Goal: Task Accomplishment & Management: Use online tool/utility

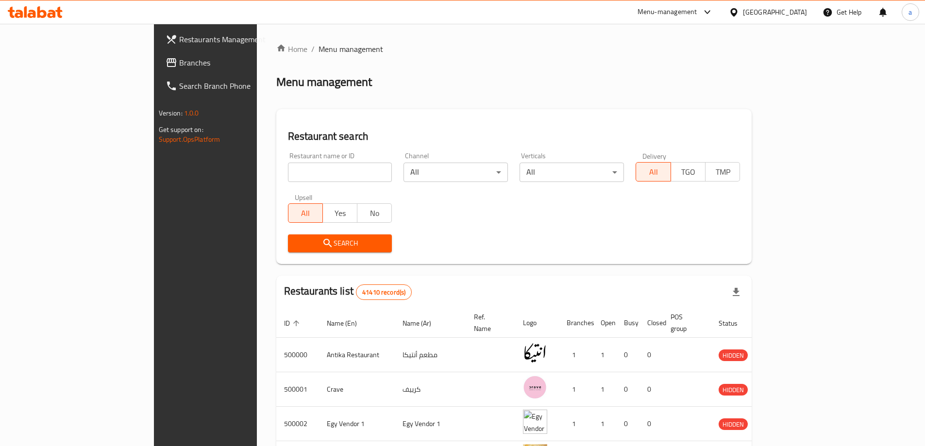
click at [179, 65] on span "Branches" at bounding box center [239, 63] width 121 height 12
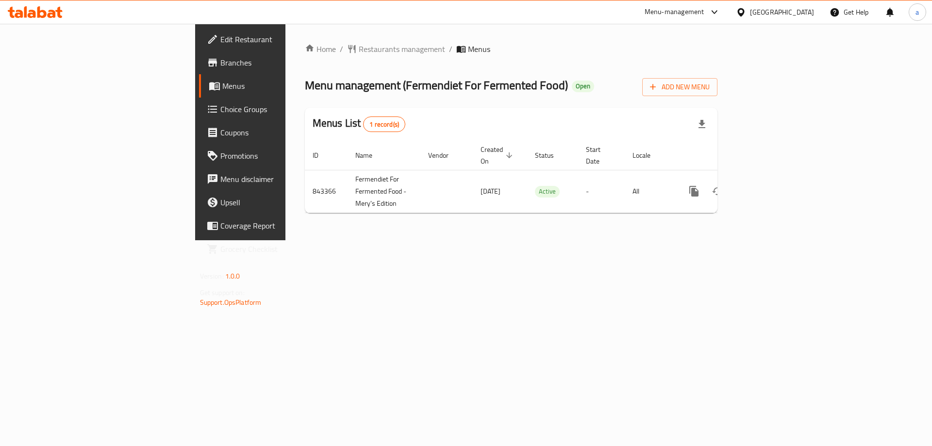
click at [220, 68] on span "Branches" at bounding box center [281, 63] width 123 height 12
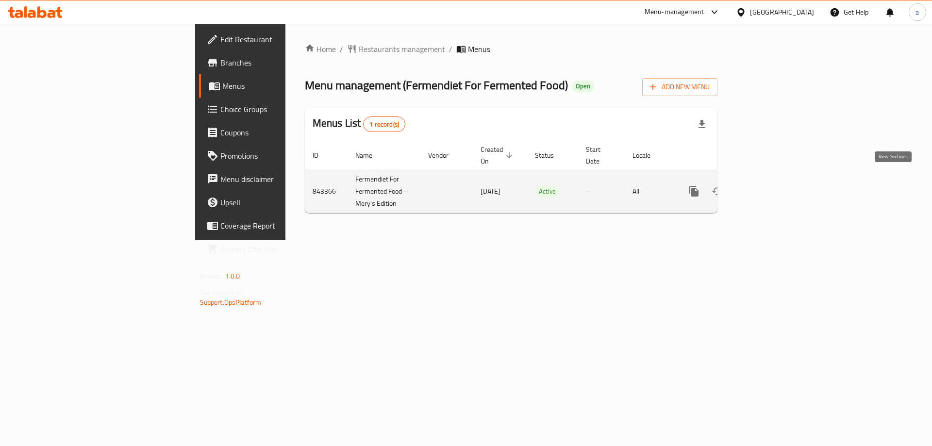
click at [769, 187] on icon "enhanced table" at bounding box center [764, 191] width 9 height 9
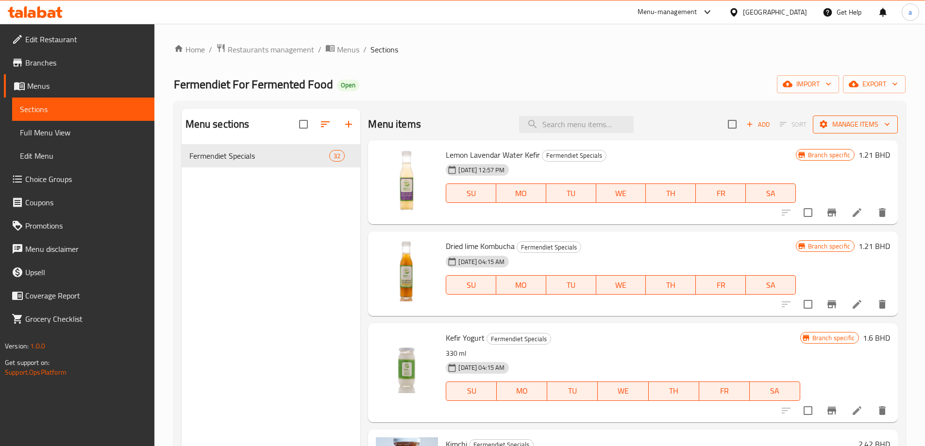
click at [839, 118] on span "Manage items" at bounding box center [855, 124] width 69 height 12
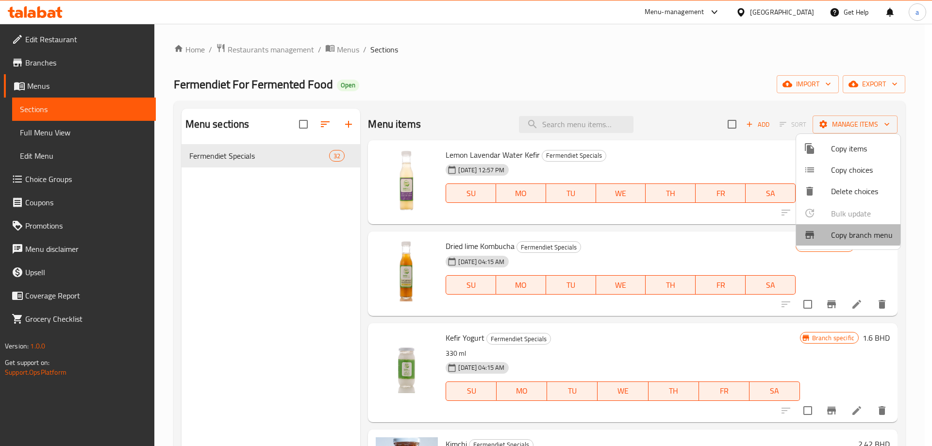
click at [826, 231] on div at bounding box center [817, 235] width 27 height 12
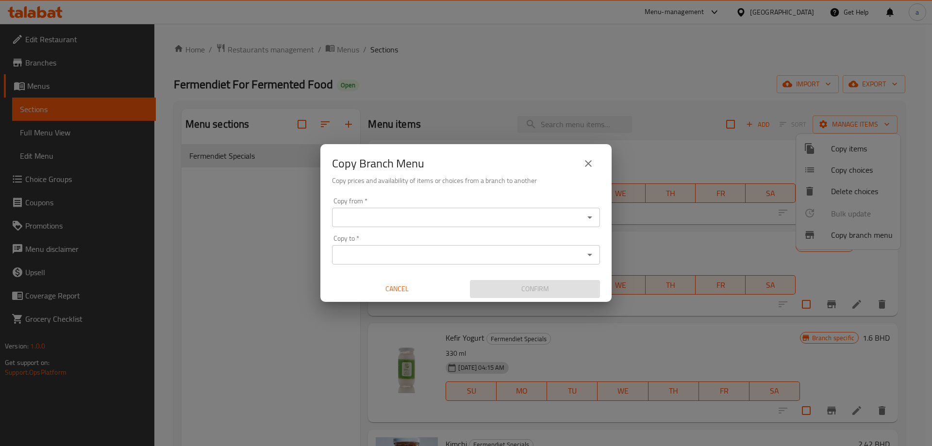
click at [428, 211] on input "Copy from   *" at bounding box center [458, 218] width 246 height 14
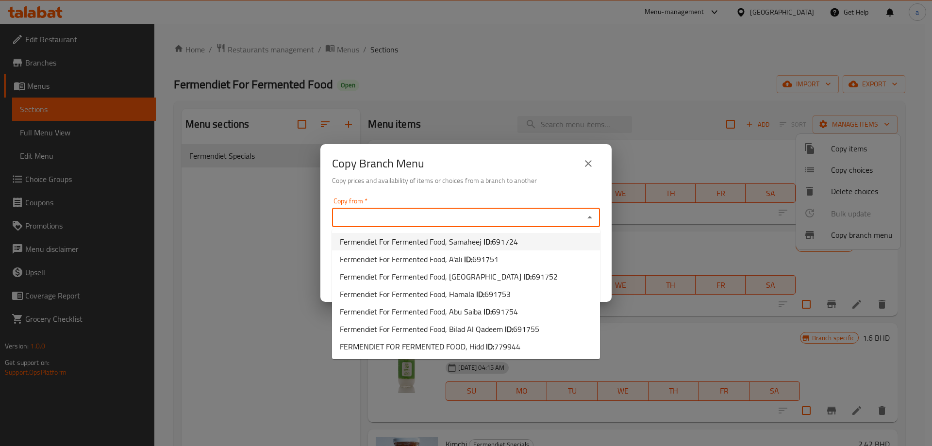
click at [453, 244] on span "Fermendiet For Fermented Food, Samaheej ID: 691724" at bounding box center [429, 242] width 178 height 12
type input "Fermendiet For Fermented Food, Samaheej"
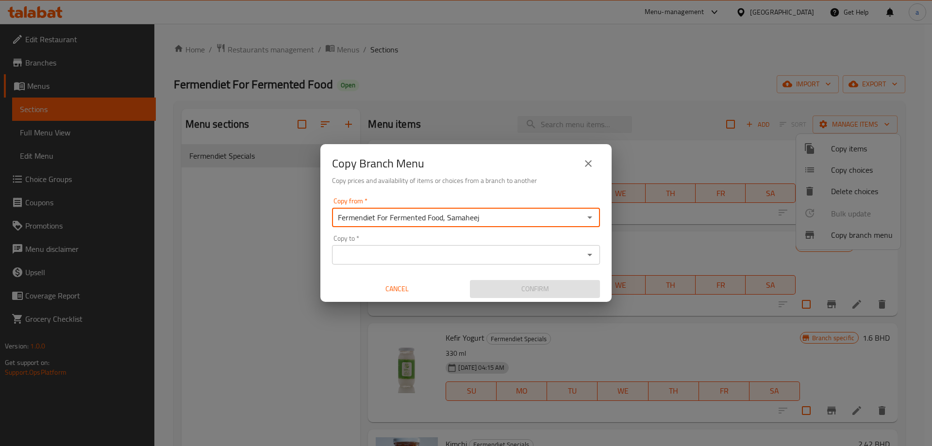
click at [446, 247] on div "Copy to *" at bounding box center [466, 254] width 268 height 19
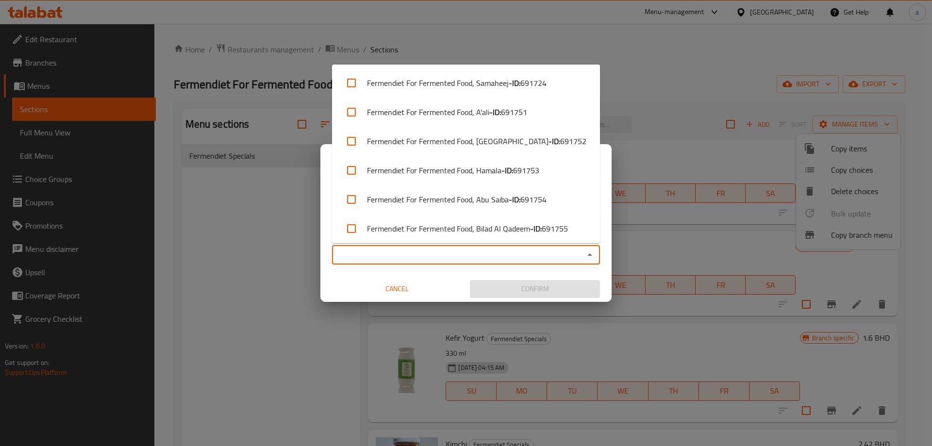
click at [465, 261] on input "Copy to   *" at bounding box center [458, 255] width 246 height 14
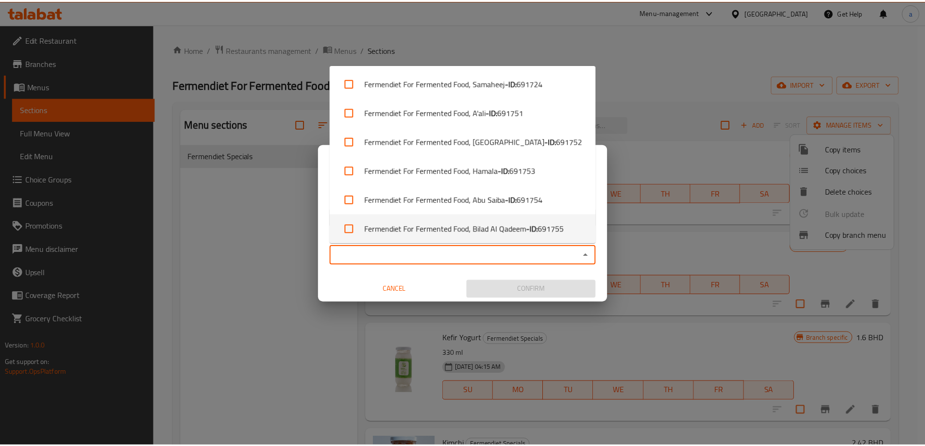
scroll to position [33, 0]
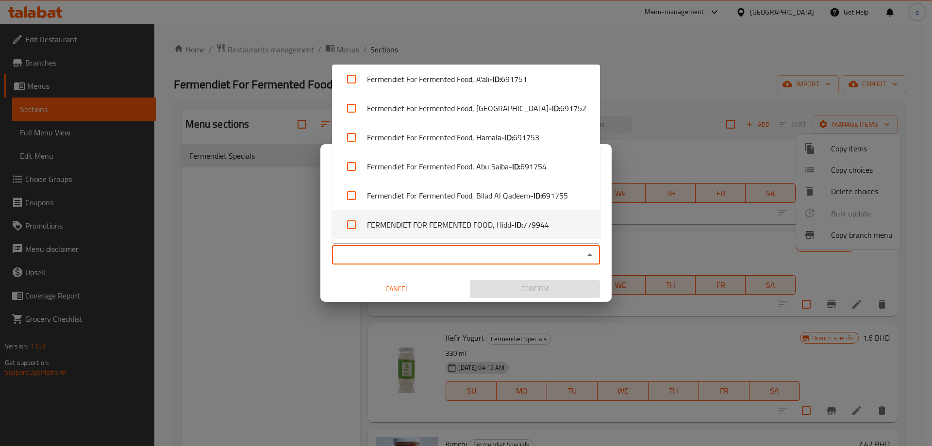
click at [492, 224] on li "FERMENDIET FOR FERMENTED FOOD, Hidd - ID: 779944" at bounding box center [466, 224] width 268 height 29
checkbox input "true"
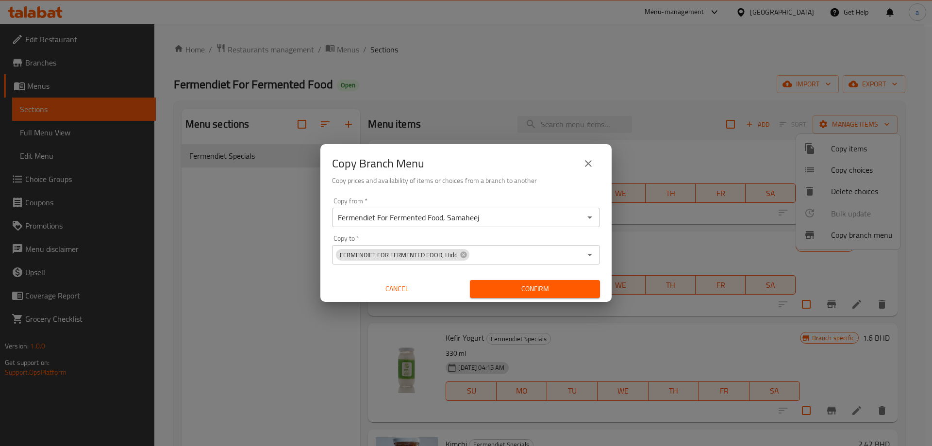
click at [441, 272] on div "Copy from   * Fermendiet For Fermented Food, Samaheej Copy from * Copy to   * F…" at bounding box center [465, 248] width 291 height 108
click at [527, 285] on span "Confirm" at bounding box center [535, 289] width 115 height 12
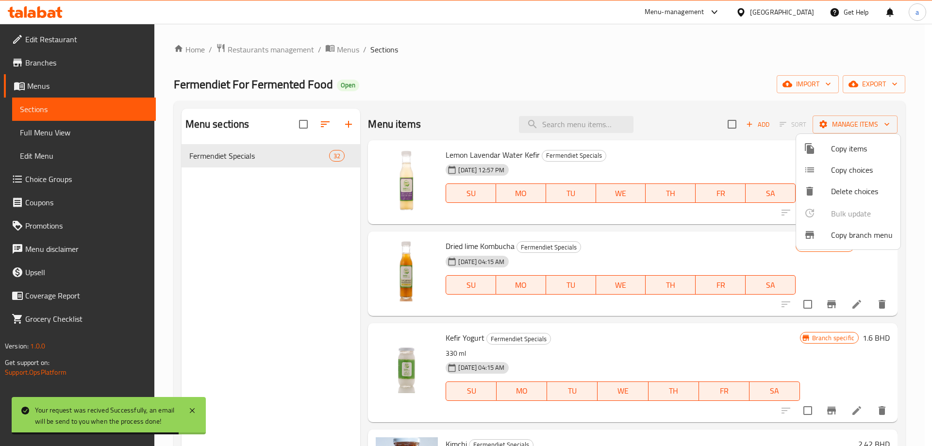
click at [73, 129] on div at bounding box center [466, 223] width 932 height 446
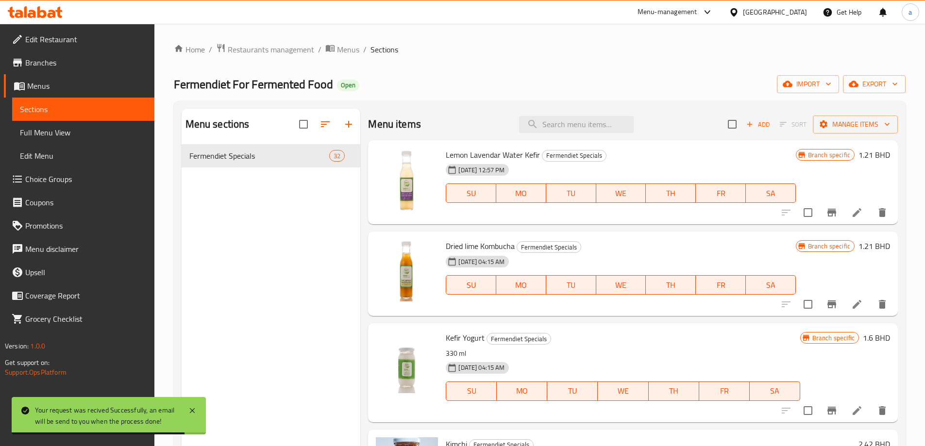
click at [55, 133] on span "Full Menu View" at bounding box center [83, 133] width 127 height 12
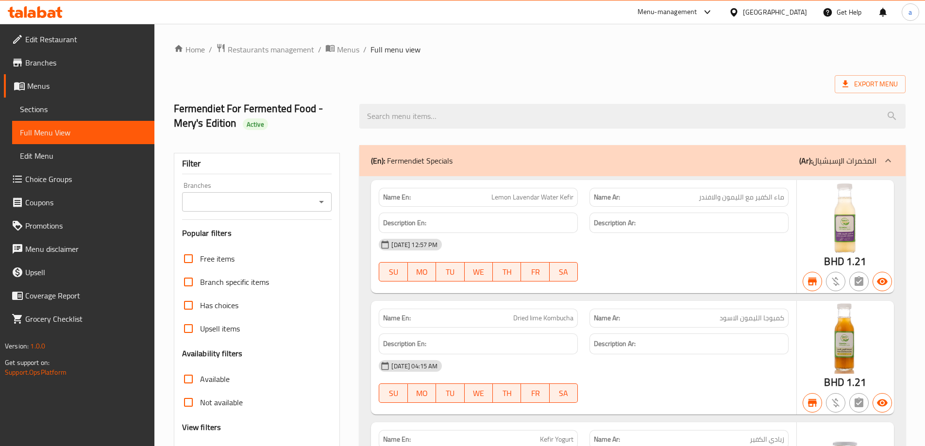
click at [241, 198] on input "Branches" at bounding box center [249, 202] width 128 height 14
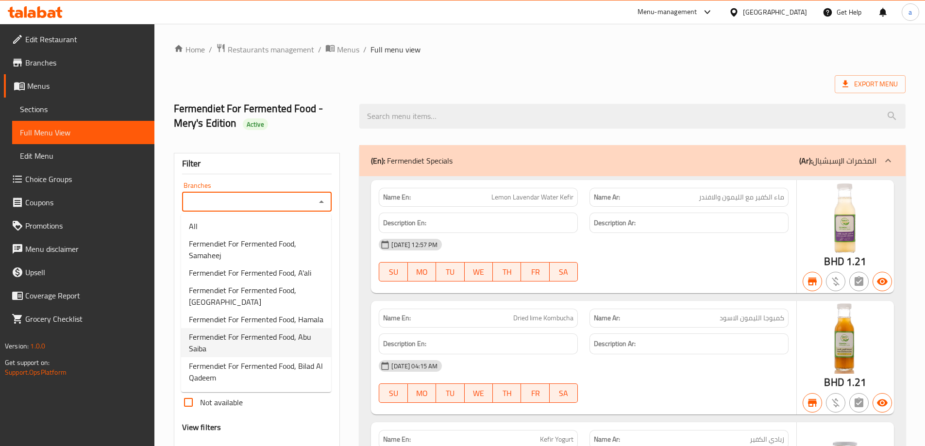
scroll to position [39, 0]
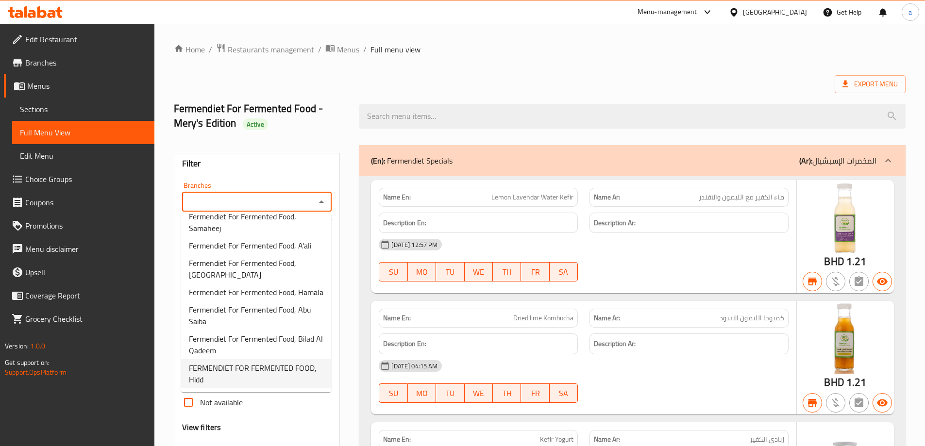
click at [251, 364] on span "FERMENDIET FOR FERMENTED FOOD, Hidd" at bounding box center [256, 373] width 134 height 23
type input "FERMENDIET FOR FERMENTED FOOD, Hidd"
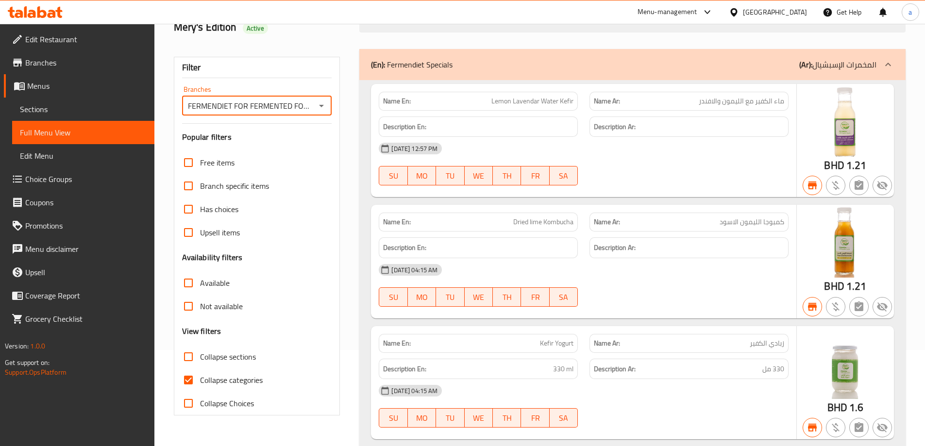
scroll to position [97, 0]
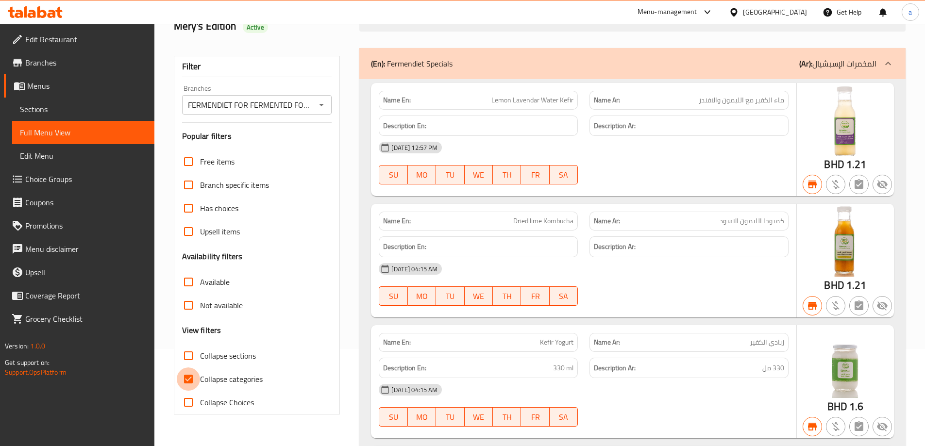
click at [196, 374] on input "Collapse categories" at bounding box center [188, 379] width 23 height 23
checkbox input "false"
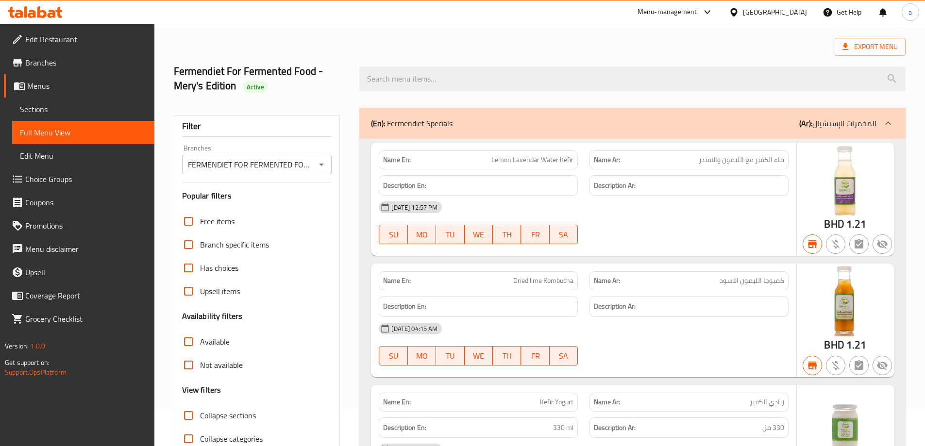
scroll to position [0, 0]
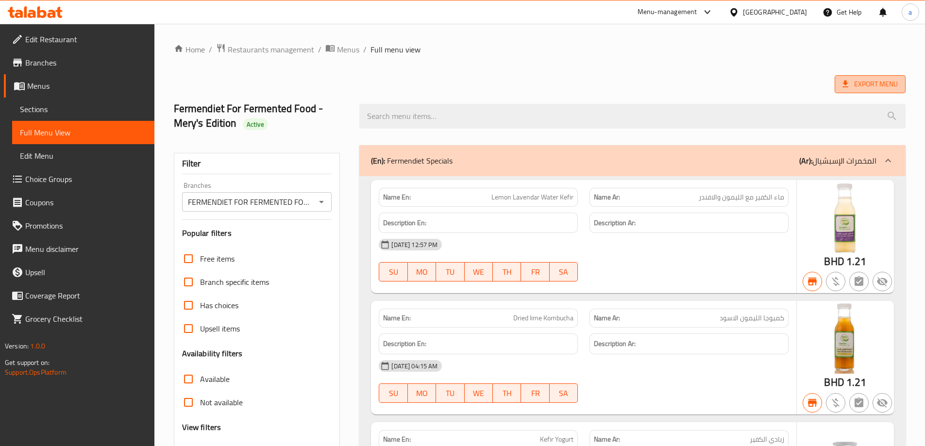
click at [865, 89] on span "Export Menu" at bounding box center [869, 84] width 55 height 12
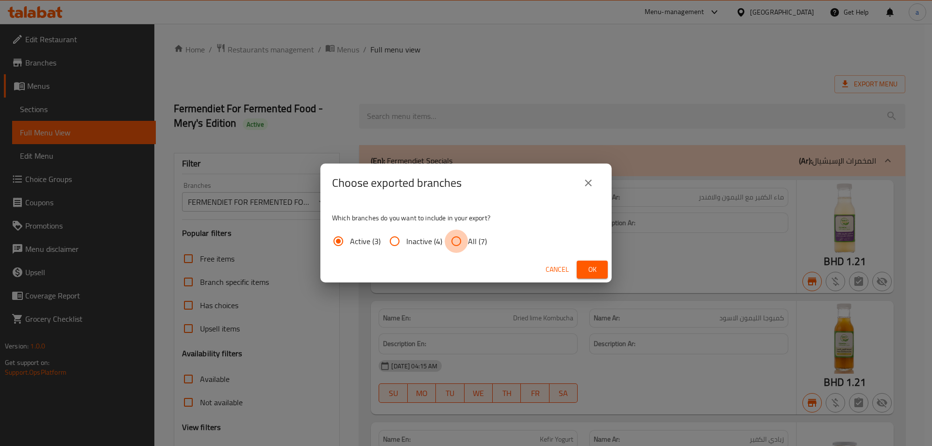
click at [454, 244] on input "All (7)" at bounding box center [456, 241] width 23 height 23
radio input "true"
click at [585, 269] on span "Ok" at bounding box center [593, 270] width 16 height 12
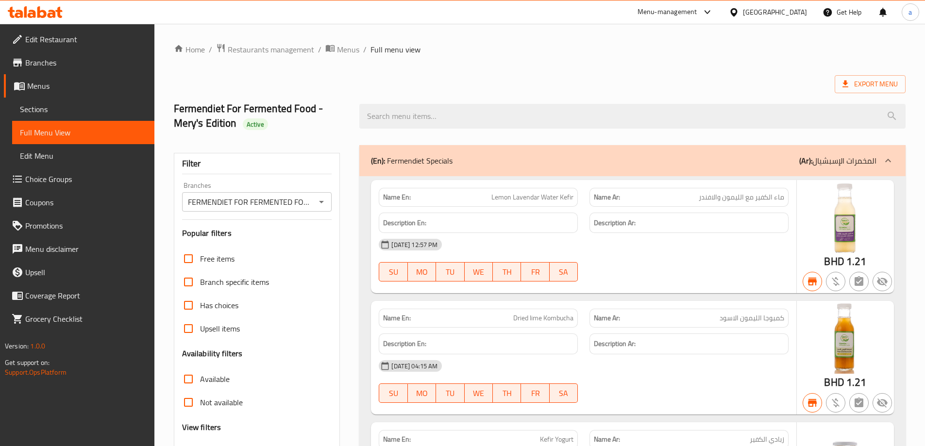
click at [32, 57] on span "Branches" at bounding box center [85, 63] width 121 height 12
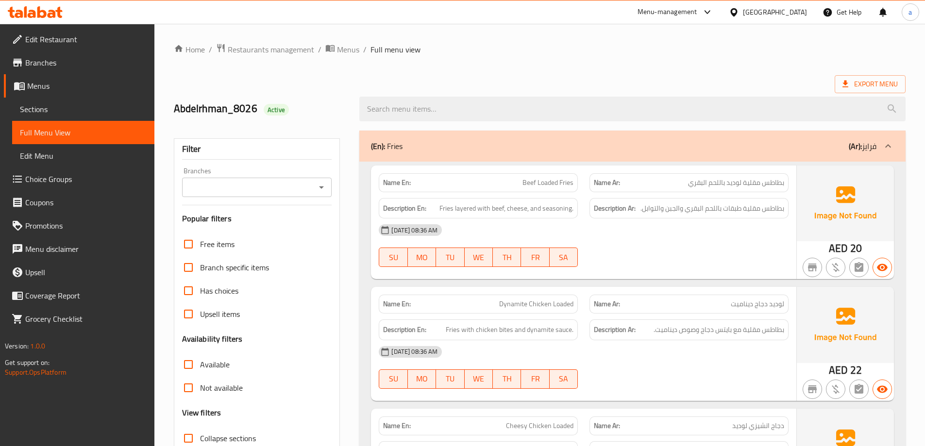
click at [28, 59] on span "Branches" at bounding box center [85, 63] width 121 height 12
click at [50, 64] on span "Branches" at bounding box center [85, 63] width 121 height 12
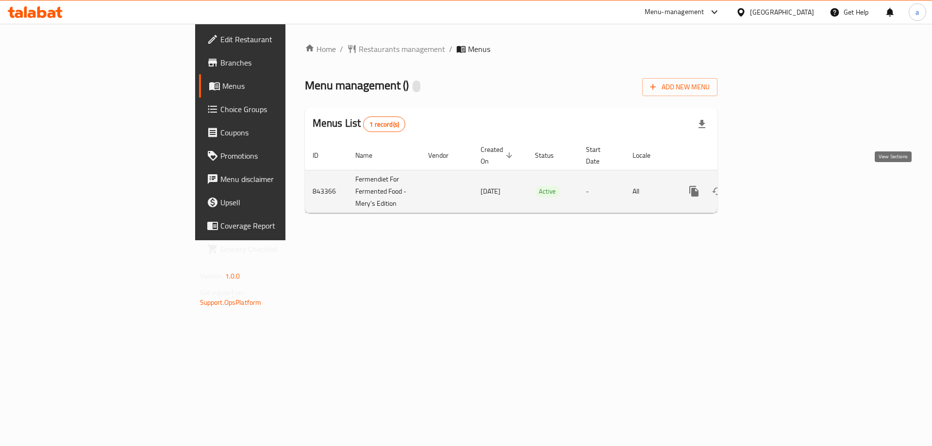
click at [770, 185] on icon "enhanced table" at bounding box center [764, 191] width 12 height 12
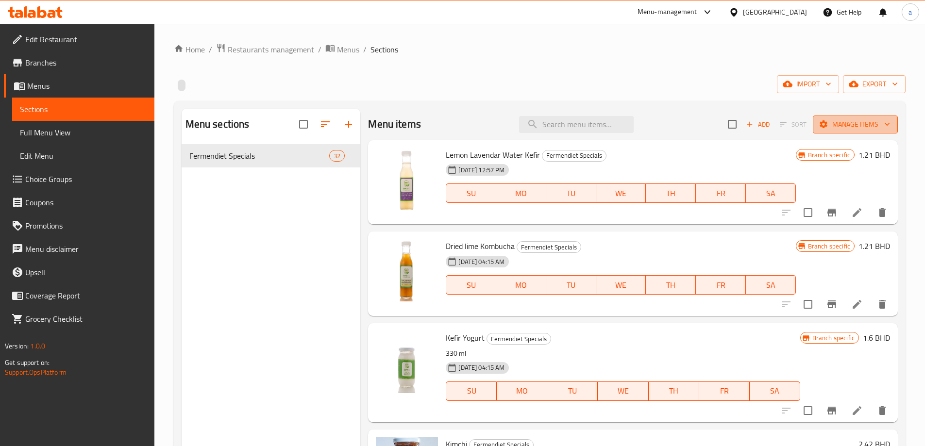
click at [844, 122] on span "Manage items" at bounding box center [855, 124] width 69 height 12
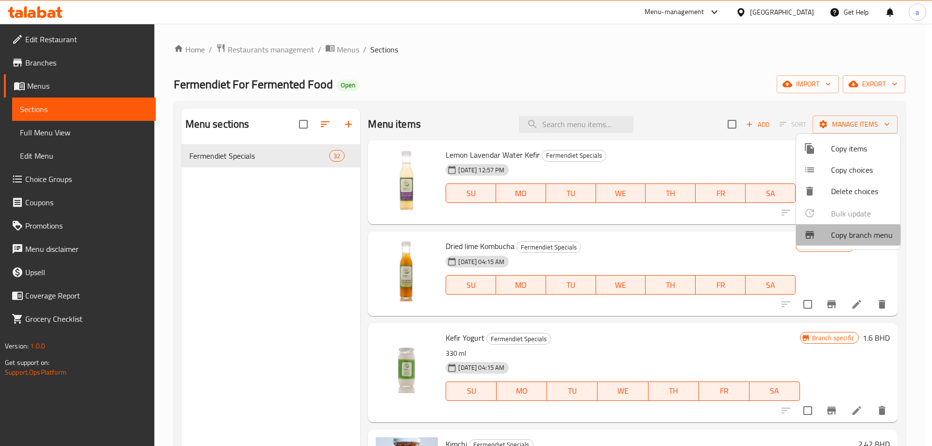
click at [836, 235] on span "Copy branch menu" at bounding box center [862, 235] width 62 height 12
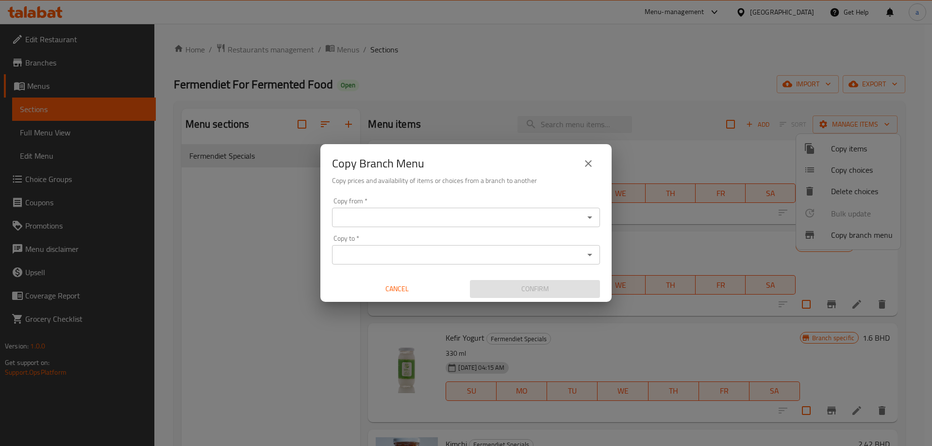
click at [580, 161] on button "close" at bounding box center [588, 163] width 23 height 23
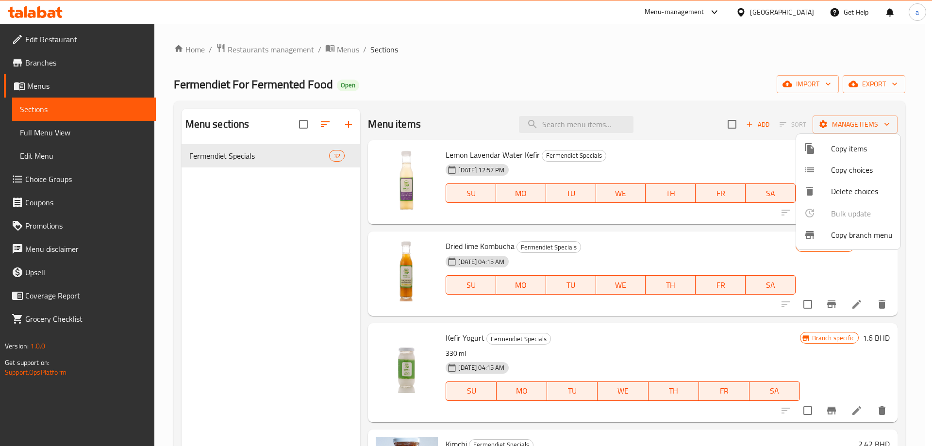
click at [37, 110] on div at bounding box center [466, 223] width 932 height 446
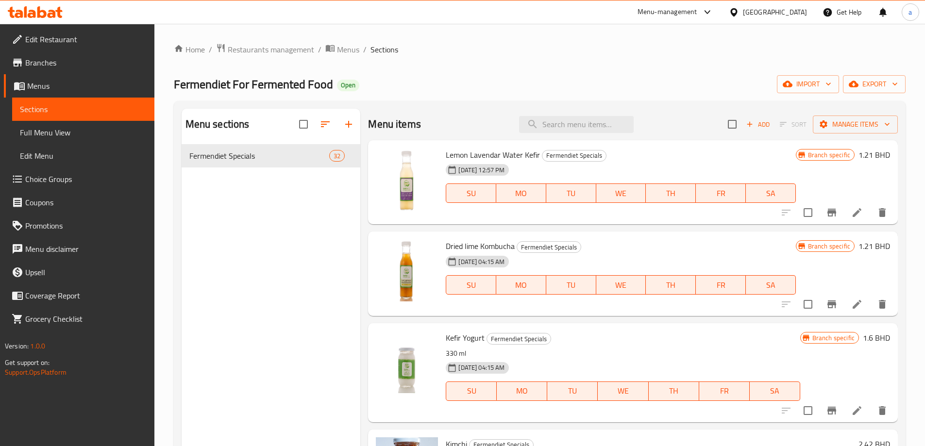
click at [46, 60] on span "Branches" at bounding box center [85, 63] width 121 height 12
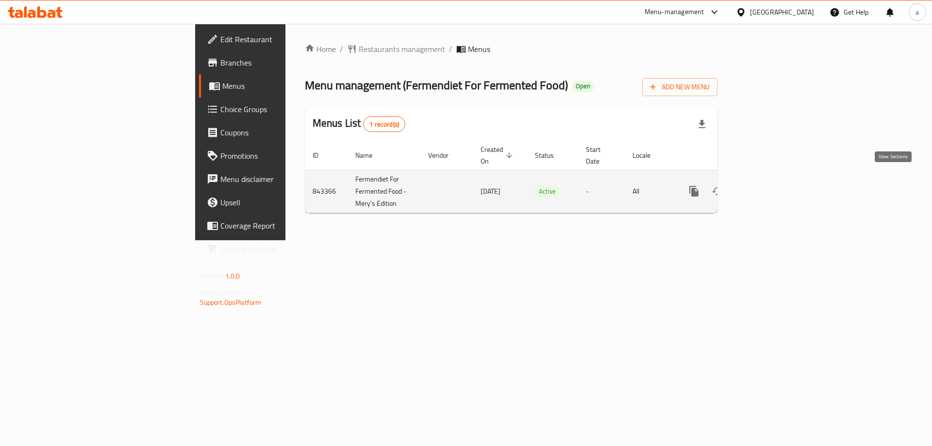
click at [776, 186] on link "enhanced table" at bounding box center [764, 191] width 23 height 23
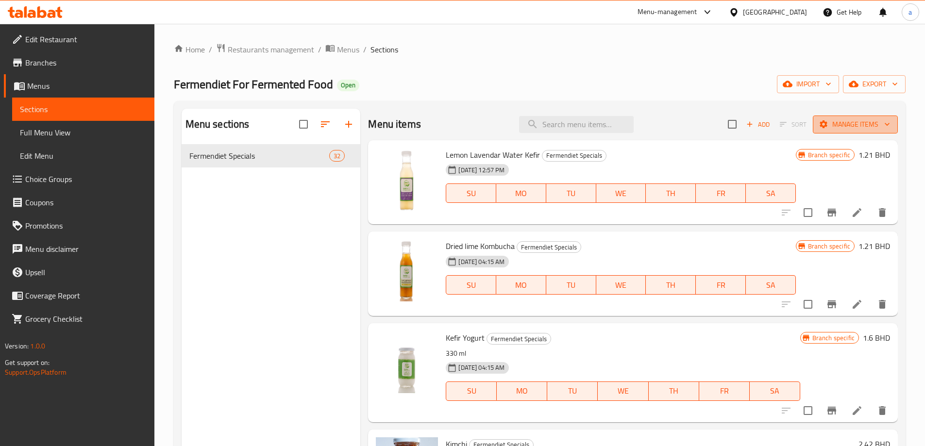
click at [846, 124] on span "Manage items" at bounding box center [855, 124] width 69 height 12
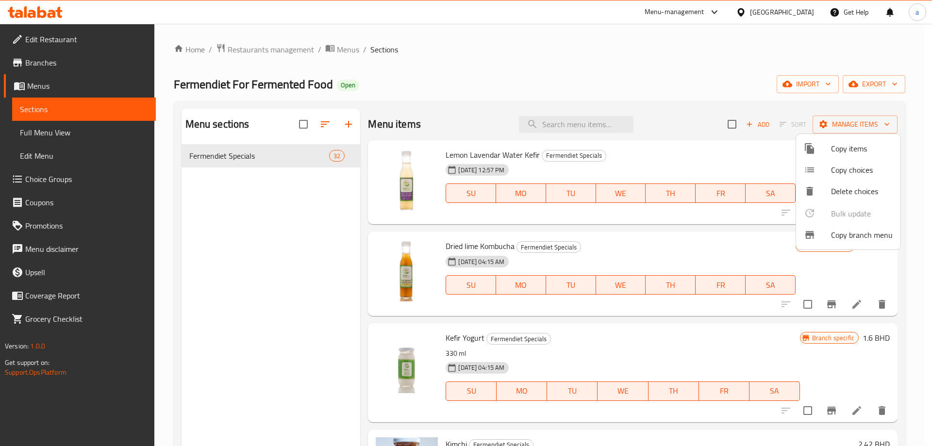
click at [841, 234] on span "Copy branch menu" at bounding box center [862, 235] width 62 height 12
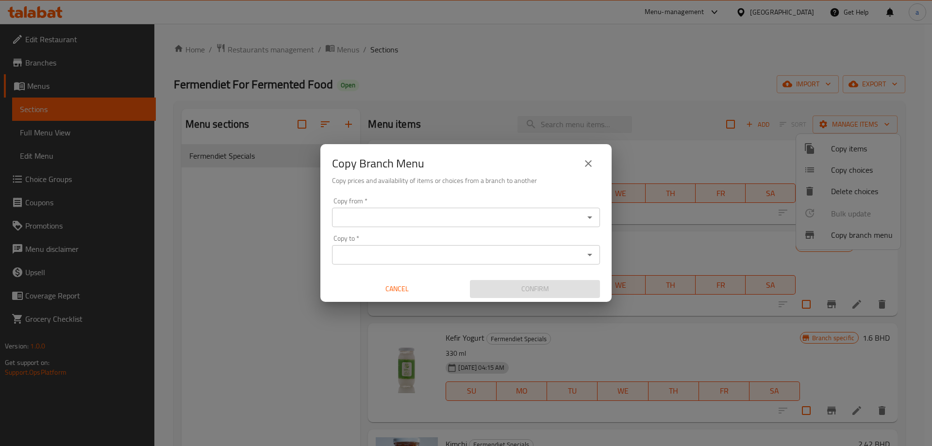
click at [434, 223] on input "Copy from   *" at bounding box center [458, 218] width 246 height 14
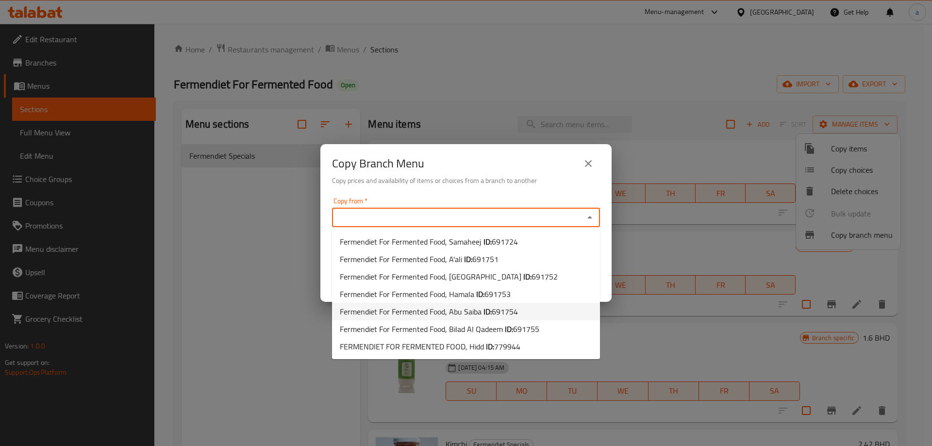
click at [455, 316] on span "Fermendiet For Fermented Food, Abu Saiba ID: 691754" at bounding box center [429, 312] width 178 height 12
type input "Fermendiet For Fermented Food, Abu Saiba"
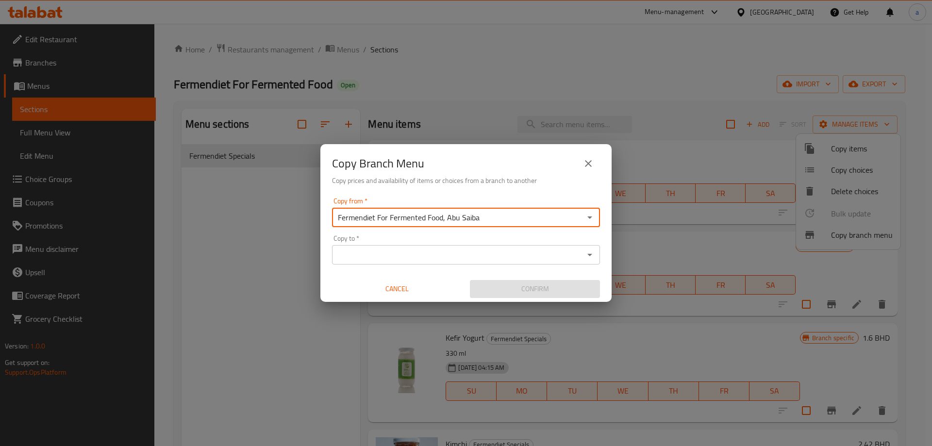
click at [414, 255] on input "Copy to   *" at bounding box center [458, 255] width 246 height 14
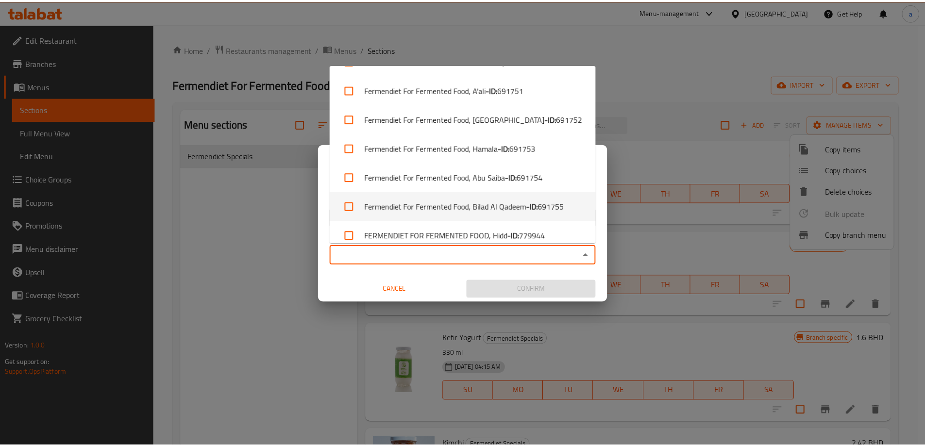
scroll to position [33, 0]
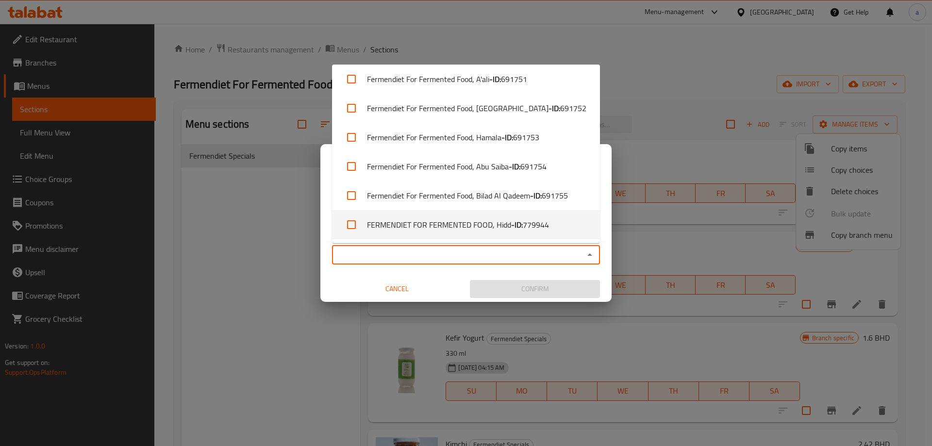
click at [476, 221] on li "FERMENDIET FOR FERMENTED FOOD, Hidd - ID: 779944" at bounding box center [466, 224] width 268 height 29
checkbox input "true"
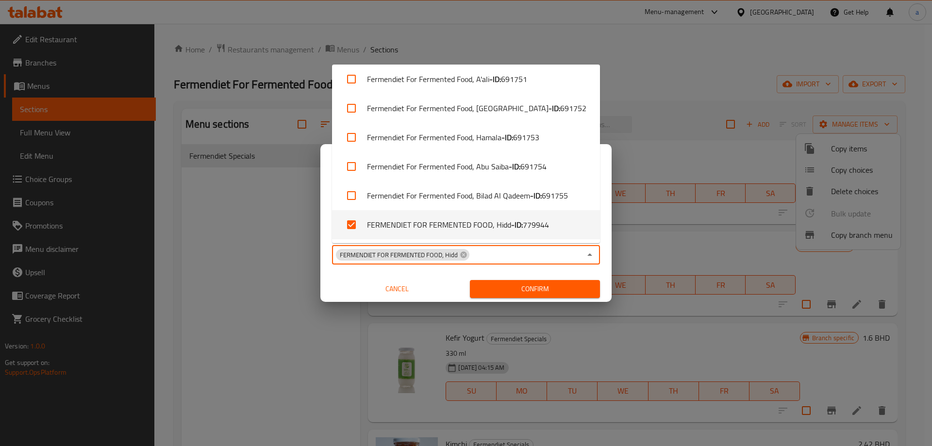
click at [502, 289] on span "Confirm" at bounding box center [535, 289] width 115 height 12
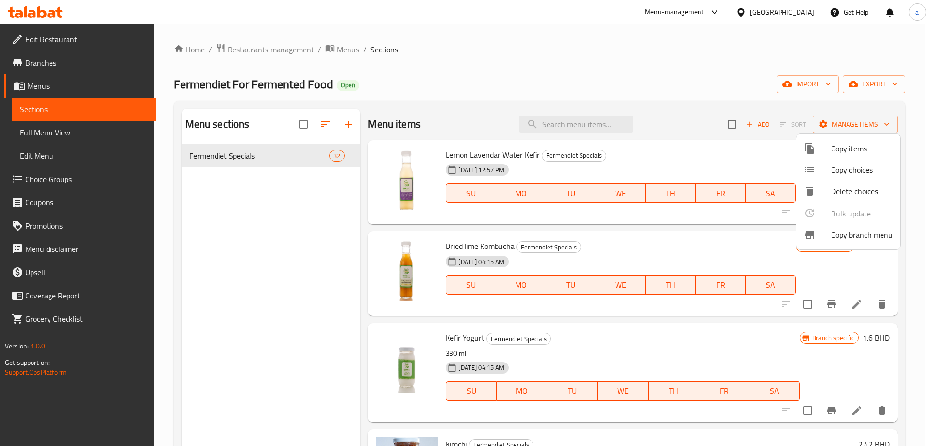
click at [44, 67] on div at bounding box center [466, 223] width 932 height 446
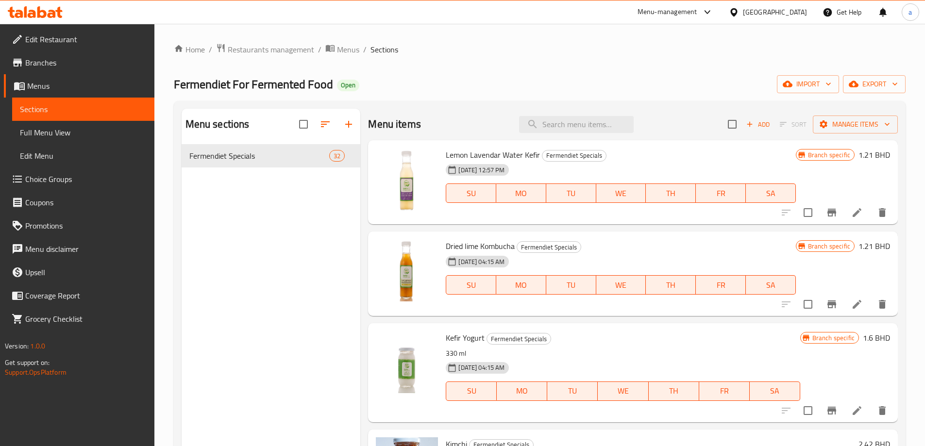
click at [44, 63] on span "Branches" at bounding box center [85, 63] width 121 height 12
